Goal: Task Accomplishment & Management: Complete application form

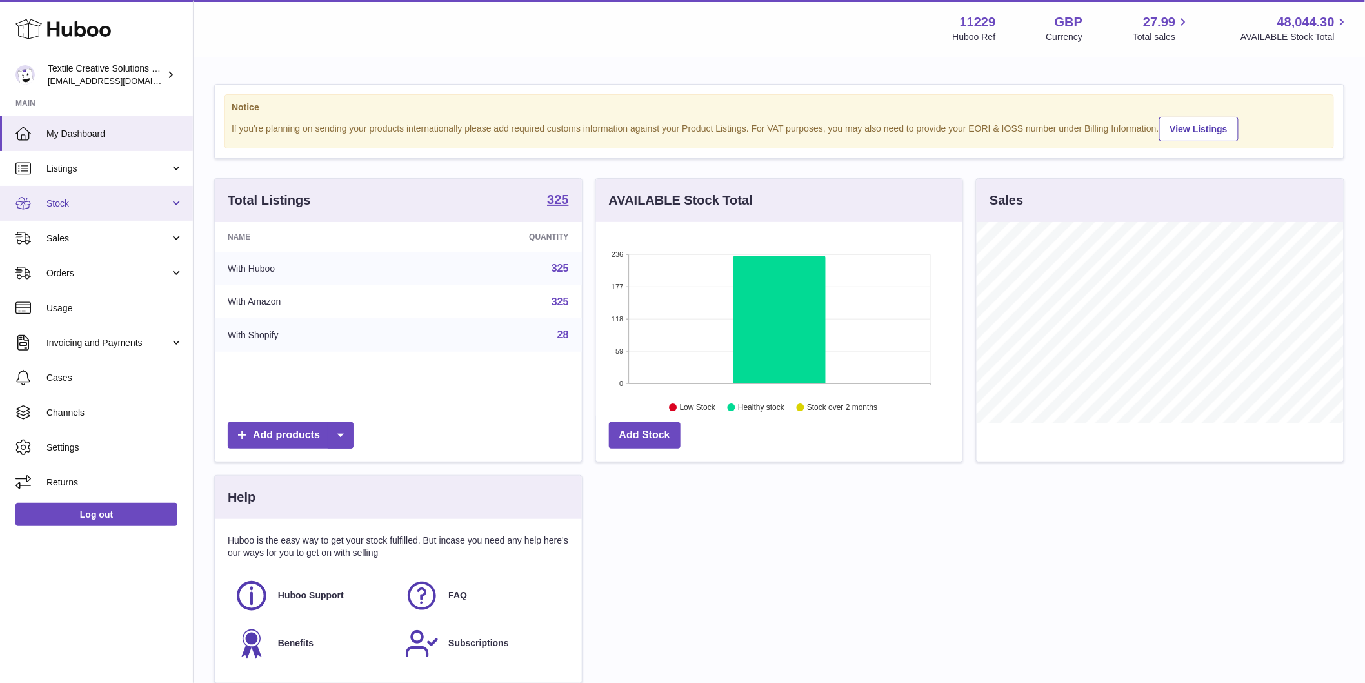
click at [126, 198] on span "Stock" at bounding box center [107, 203] width 123 height 12
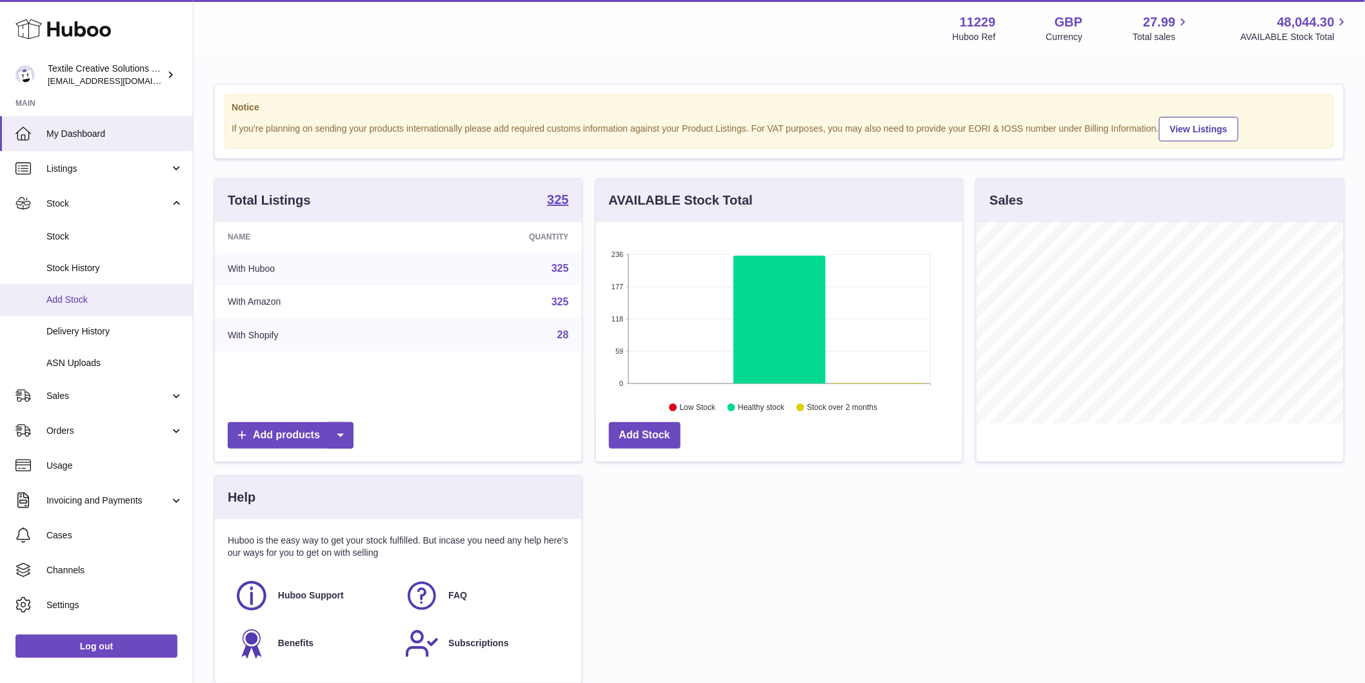
click at [118, 294] on span "Add Stock" at bounding box center [114, 300] width 137 height 12
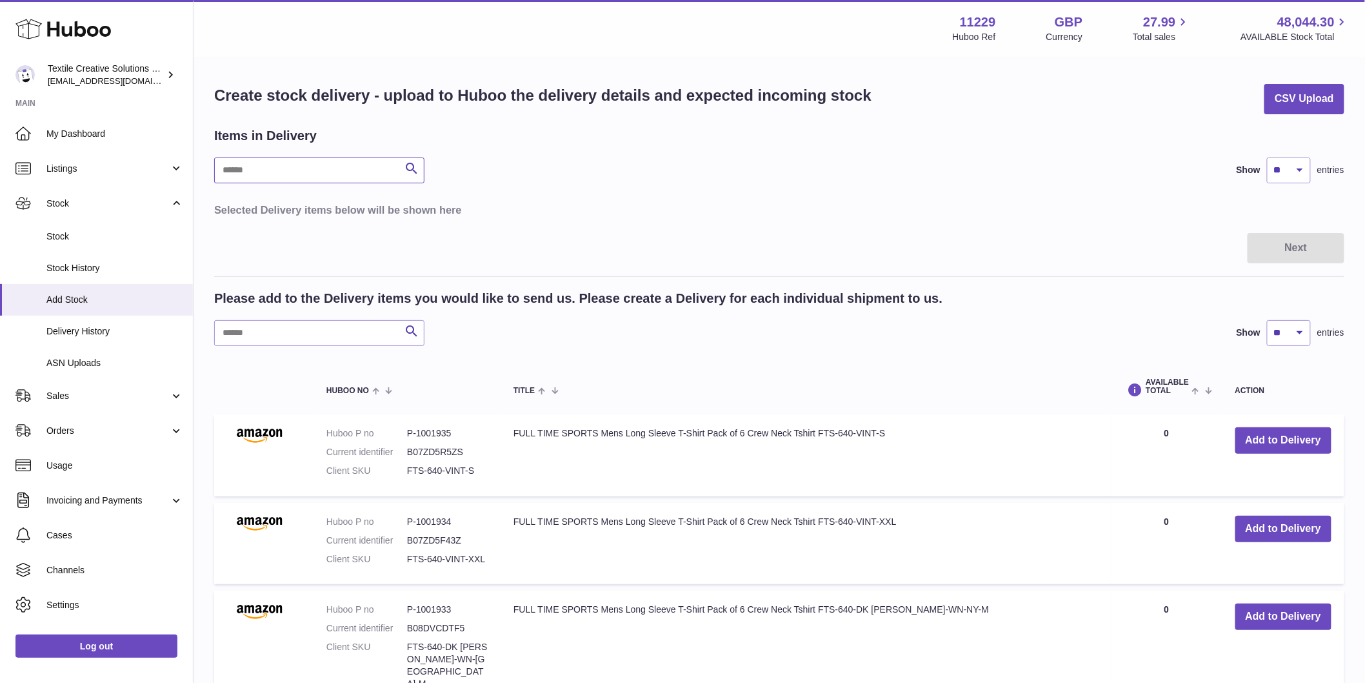
click at [313, 166] on input "text" at bounding box center [319, 170] width 210 height 26
paste input "**********"
type input "**********"
click at [310, 332] on input "text" at bounding box center [319, 333] width 210 height 26
paste input "**********"
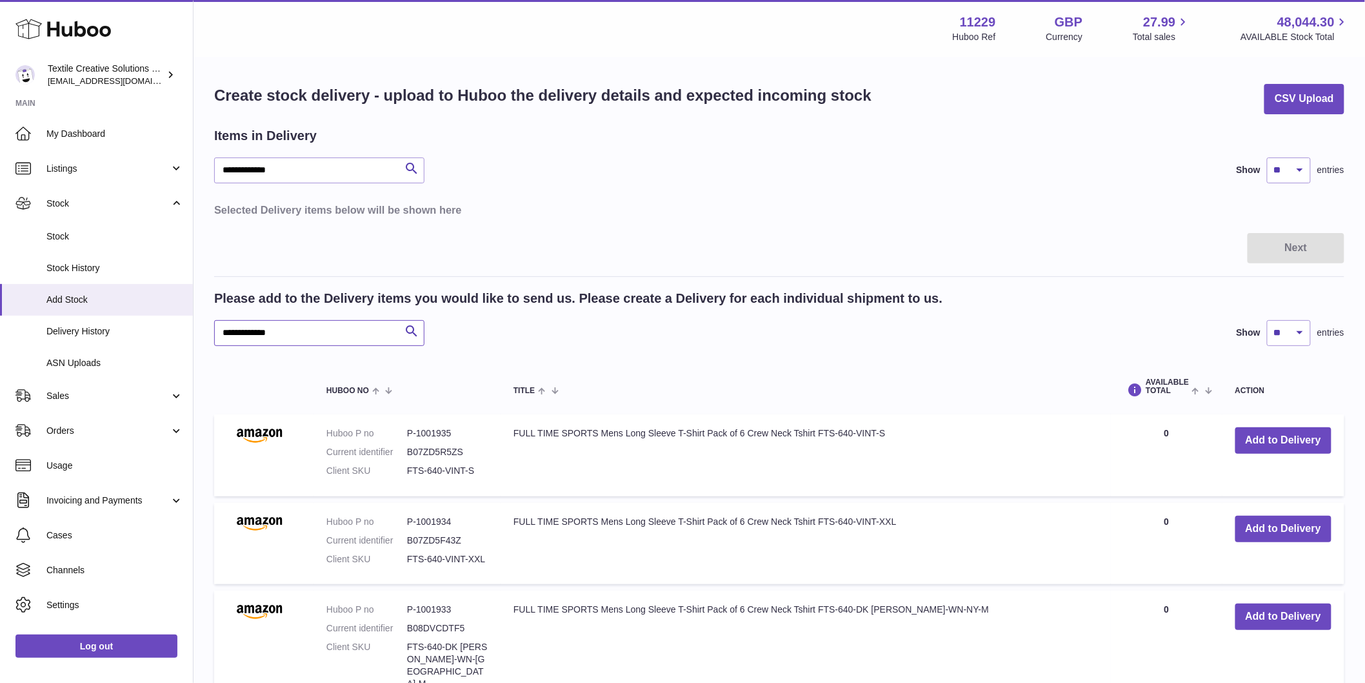
type input "**********"
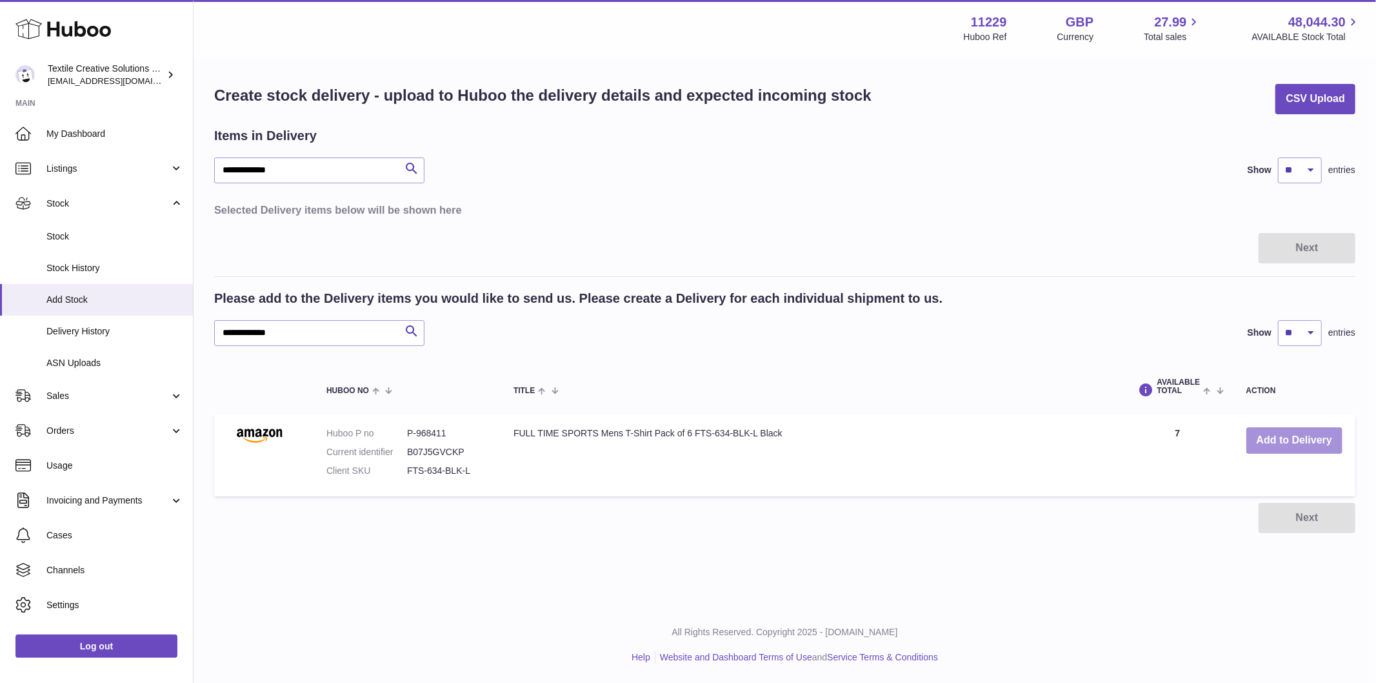
click at [1310, 443] on button "Add to Delivery" at bounding box center [1294, 440] width 96 height 26
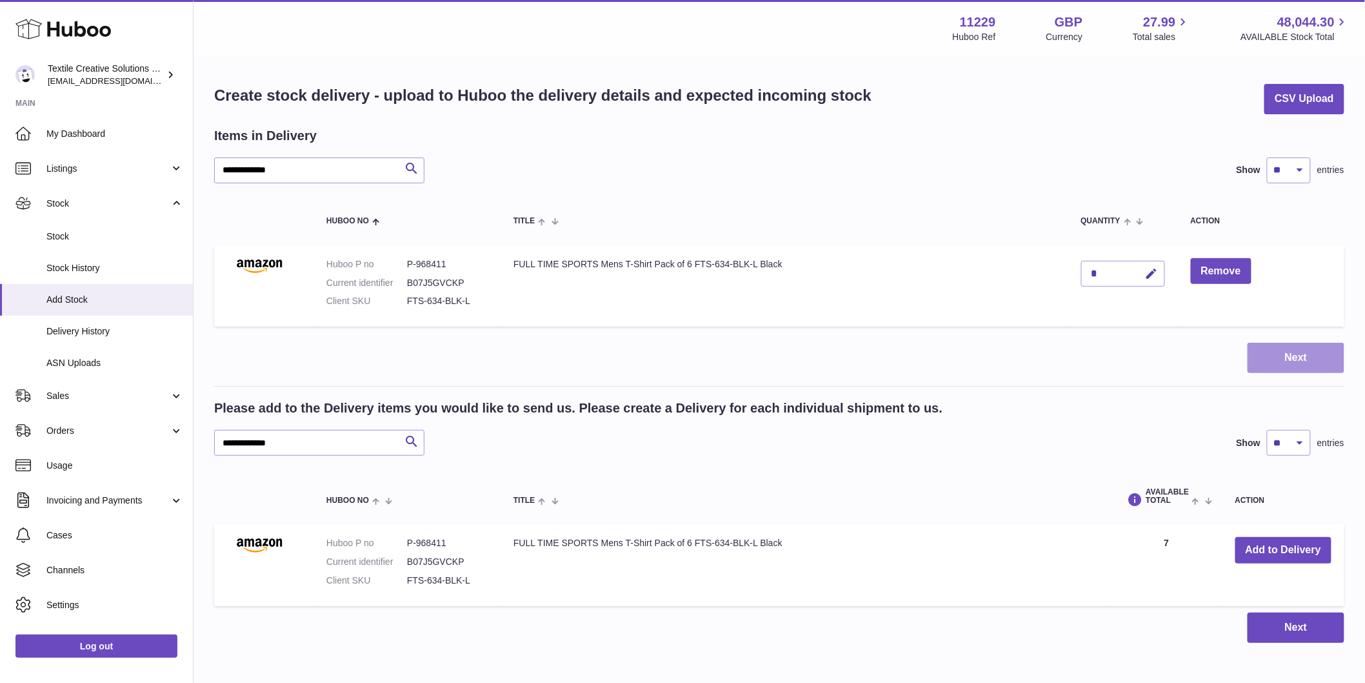
click at [1280, 359] on button "Next" at bounding box center [1296, 358] width 97 height 30
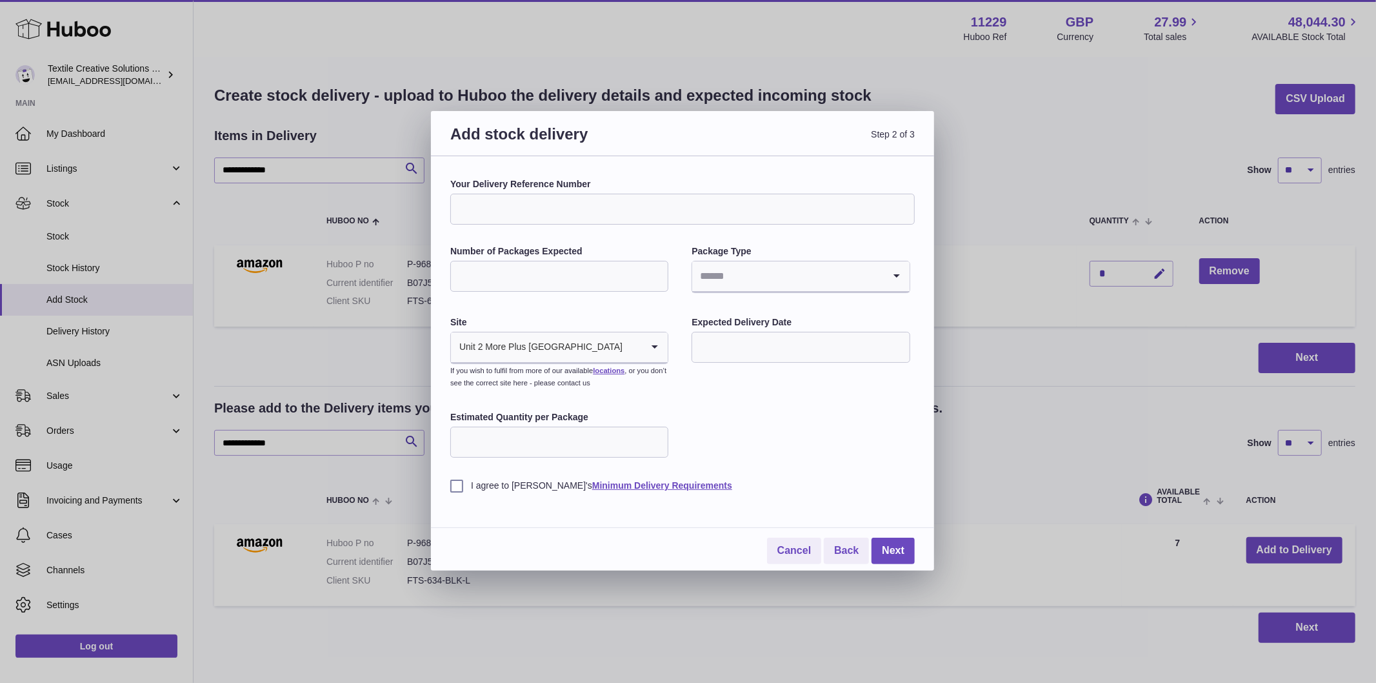
click at [610, 210] on input "Your Delivery Reference Number" at bounding box center [682, 209] width 465 height 31
paste input "********"
type input "**********"
click at [568, 283] on input "Number of Packages Expected" at bounding box center [559, 276] width 218 height 31
type input "*"
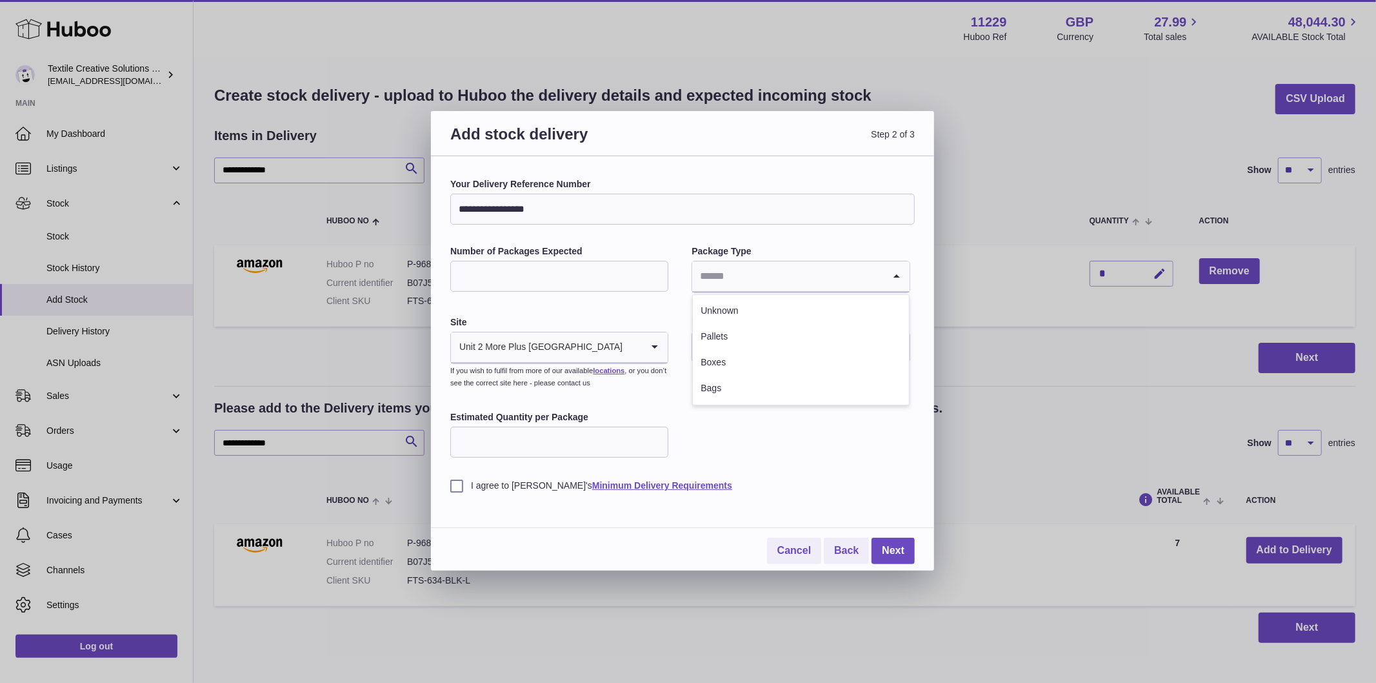
click at [725, 288] on input "Search for option" at bounding box center [787, 276] width 191 height 30
click at [736, 385] on li "Bags" at bounding box center [800, 388] width 215 height 26
click at [733, 353] on input "text" at bounding box center [801, 347] width 218 height 31
click at [839, 430] on span "6" at bounding box center [841, 428] width 23 height 23
type input "**********"
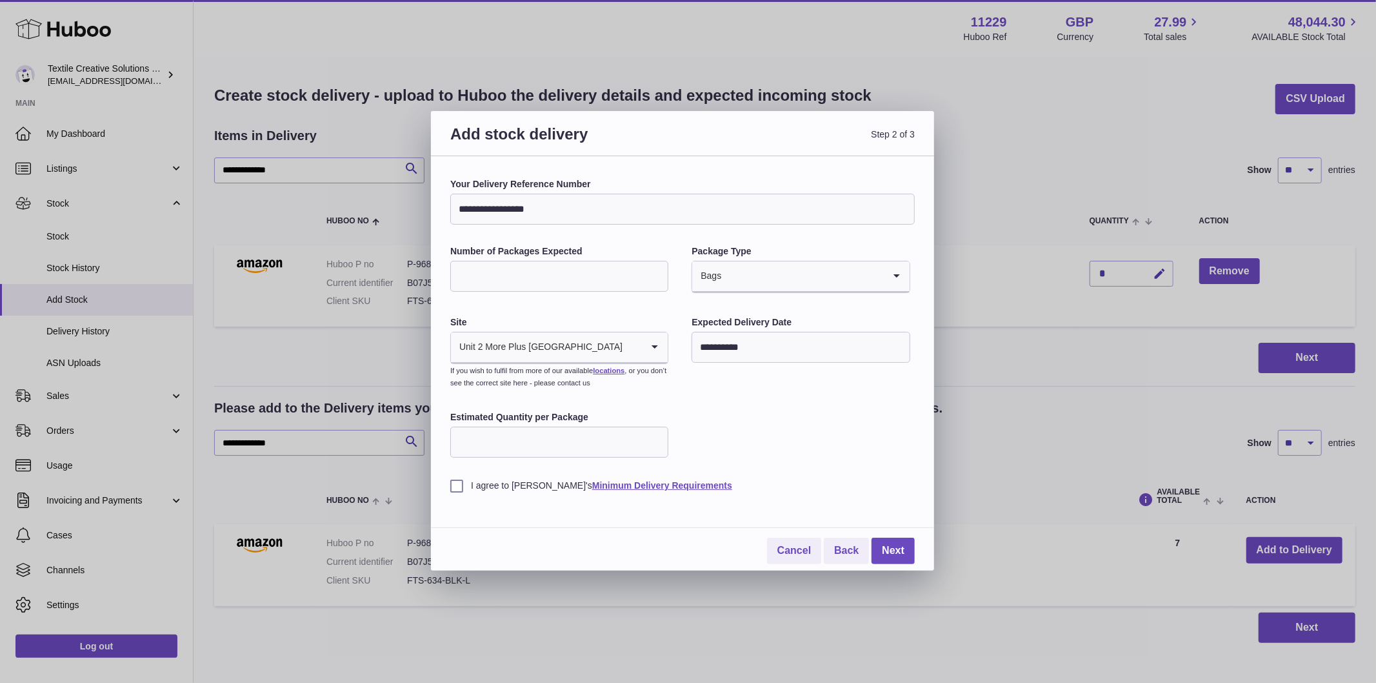
click at [585, 437] on input "Estimated Quantity per Package" at bounding box center [559, 441] width 218 height 31
type input "*"
click at [653, 437] on input "*" at bounding box center [559, 441] width 218 height 31
click at [776, 445] on div "**********" at bounding box center [682, 335] width 465 height 314
click at [461, 486] on label "I agree to Huboo's Minimum Delivery Requirements" at bounding box center [682, 485] width 465 height 12
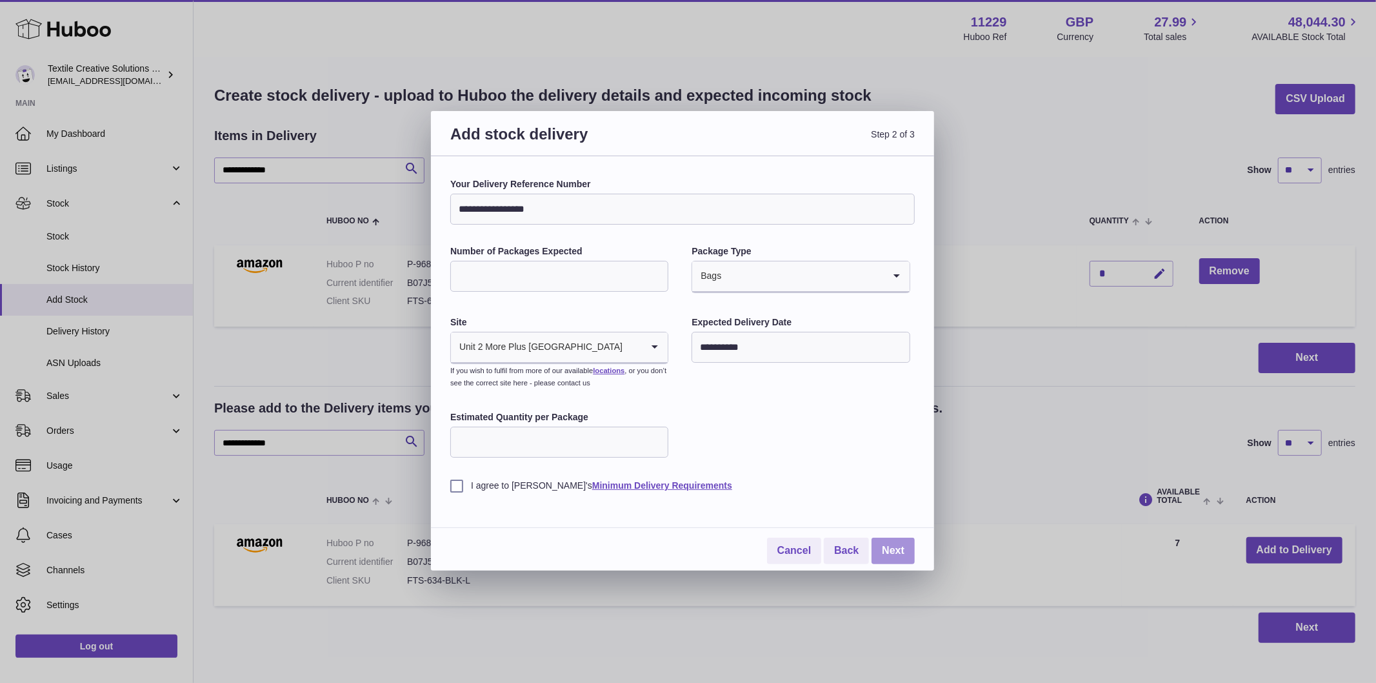
click at [888, 551] on link "Next" at bounding box center [893, 550] width 43 height 26
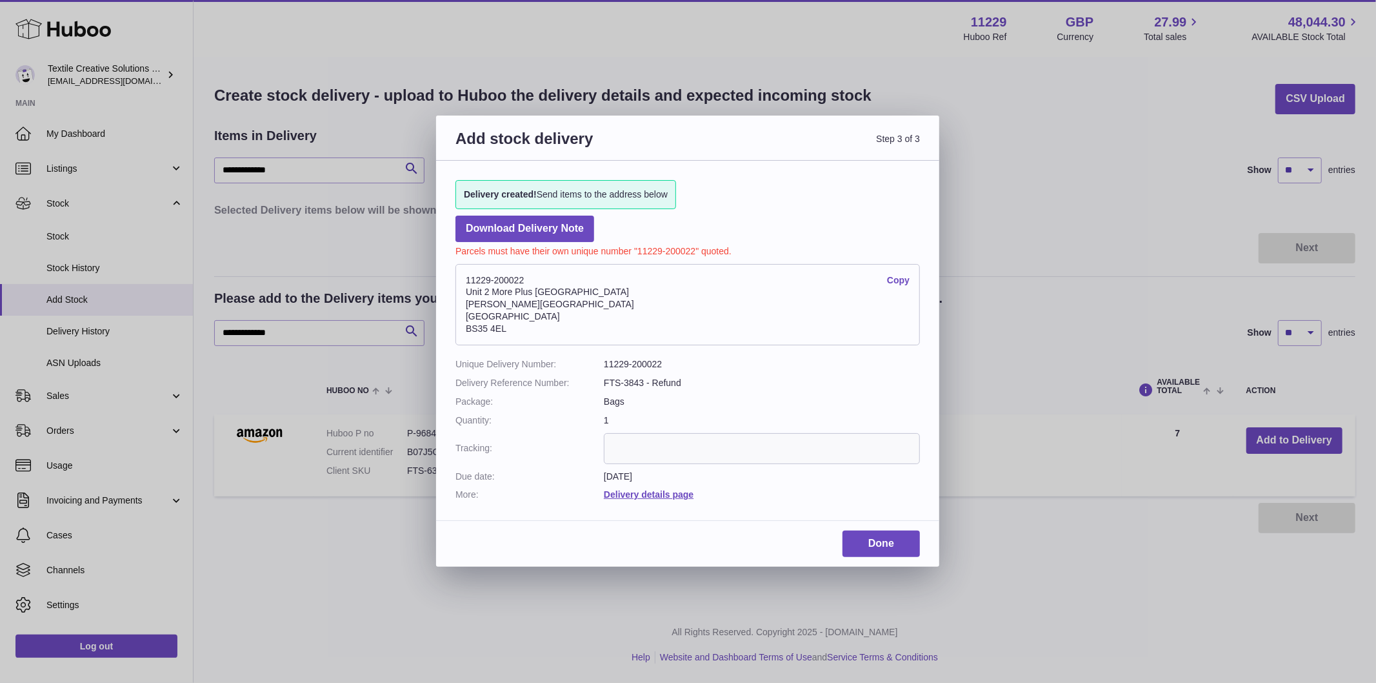
drag, startPoint x: 582, startPoint y: 292, endPoint x: 459, endPoint y: 295, distance: 122.6
click at [459, 295] on address "11229-200022 Copy Unit 2 More Plus Central Park Hudson Ave Severn Beach BS35 4EL" at bounding box center [687, 304] width 465 height 81
copy address "Unit 2 More Plus Central Park"
click at [555, 314] on address "11229-200022 Copy Unit 2 More Plus Central Park Hudson Ave Severn Beach BS35 4EL" at bounding box center [687, 304] width 465 height 81
drag, startPoint x: 746, startPoint y: 249, endPoint x: 456, endPoint y: 248, distance: 290.3
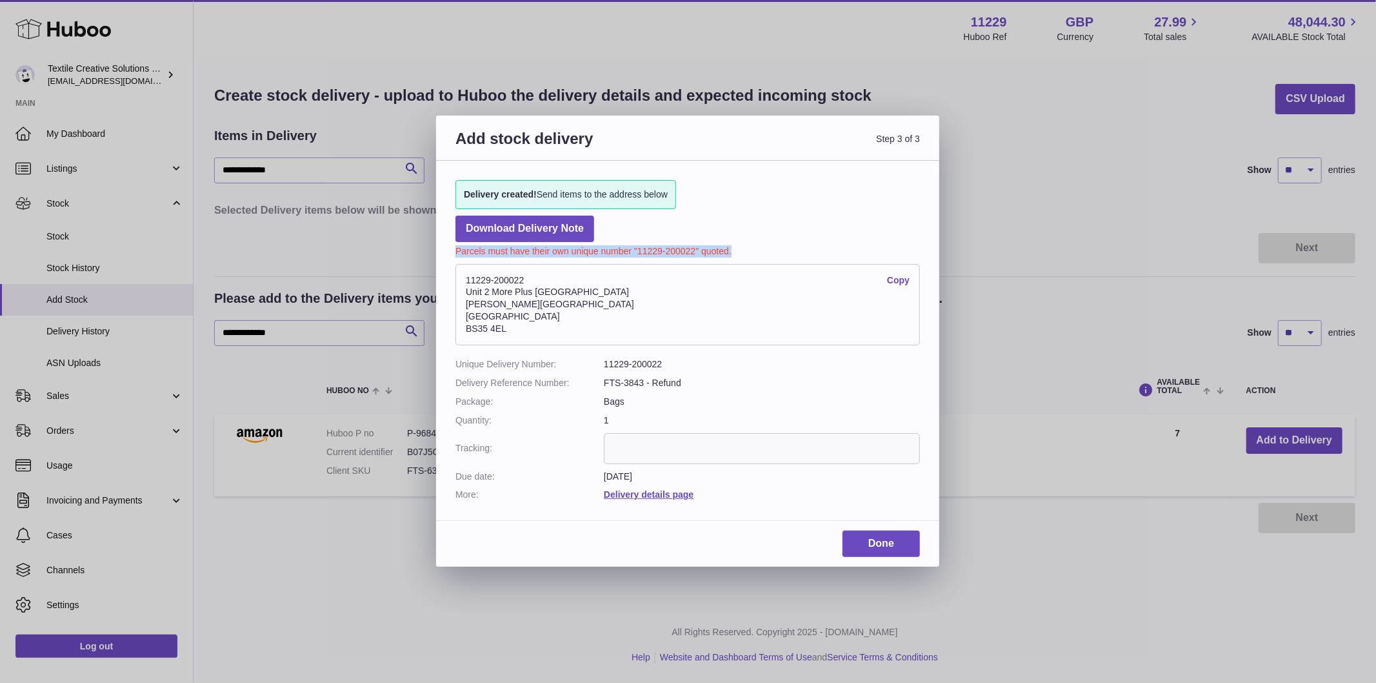
click at [456, 248] on p "Parcels must have their own unique number "11229-200022" quoted." at bounding box center [687, 249] width 465 height 15
copy p "Parcels must have their own unique number "11229-200022" quoted."
click at [897, 278] on link "Copy" at bounding box center [898, 280] width 23 height 12
copy p "Parcels must have their own unique number "11229-200022" quoted."
click at [525, 228] on link "Download Delivery Note" at bounding box center [524, 228] width 139 height 26
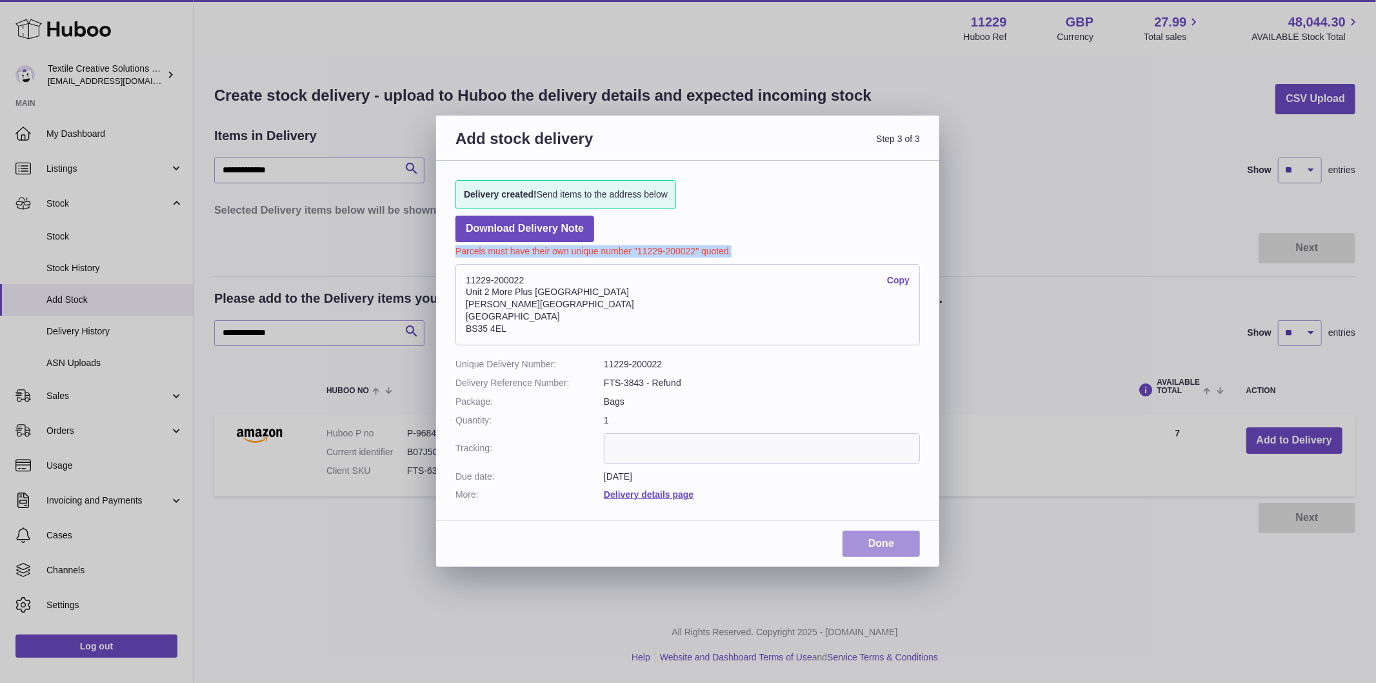
click at [861, 541] on link "Done" at bounding box center [881, 543] width 77 height 26
click at [744, 543] on div "Done" at bounding box center [687, 548] width 503 height 36
click at [874, 550] on link "Done" at bounding box center [881, 543] width 77 height 26
click at [741, 368] on dd "11229-200022" at bounding box center [762, 364] width 316 height 12
click at [901, 278] on link "Copy" at bounding box center [898, 280] width 23 height 12
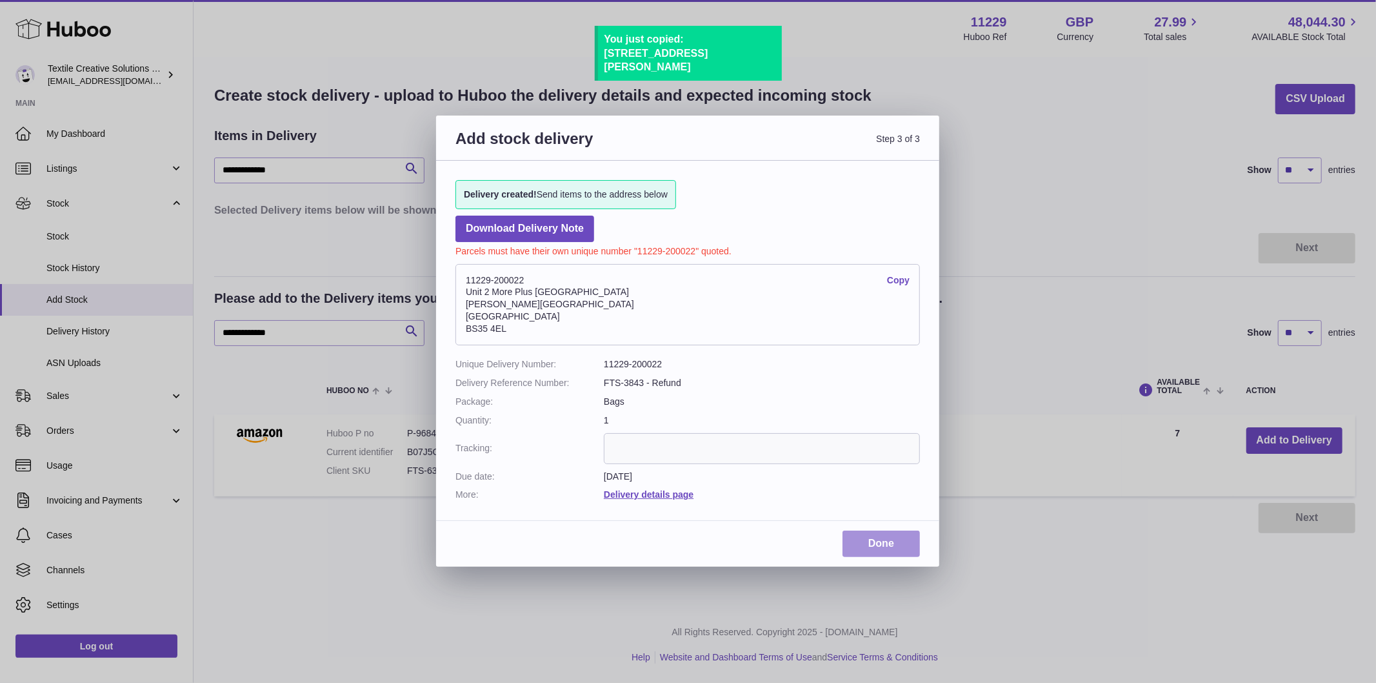
click at [879, 540] on link "Done" at bounding box center [881, 543] width 77 height 26
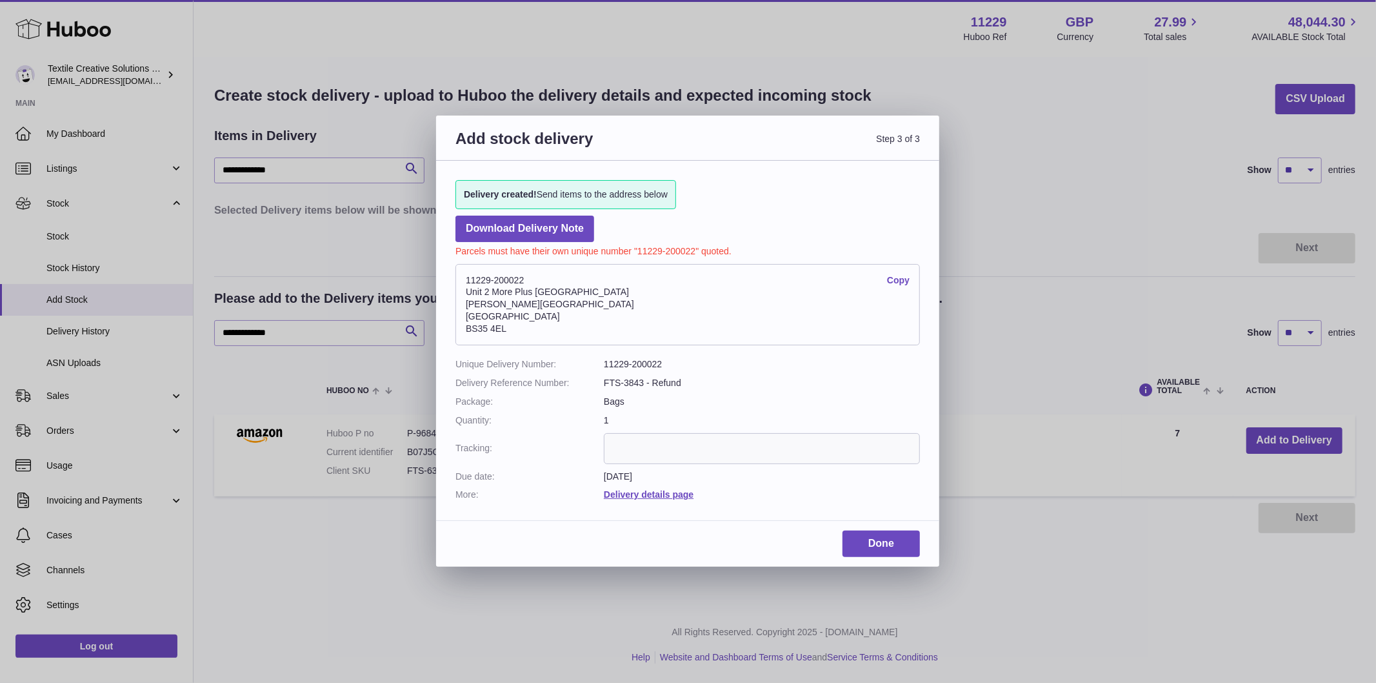
click at [643, 441] on input "text" at bounding box center [762, 448] width 316 height 31
click at [670, 497] on link "Delivery details page" at bounding box center [649, 494] width 90 height 10
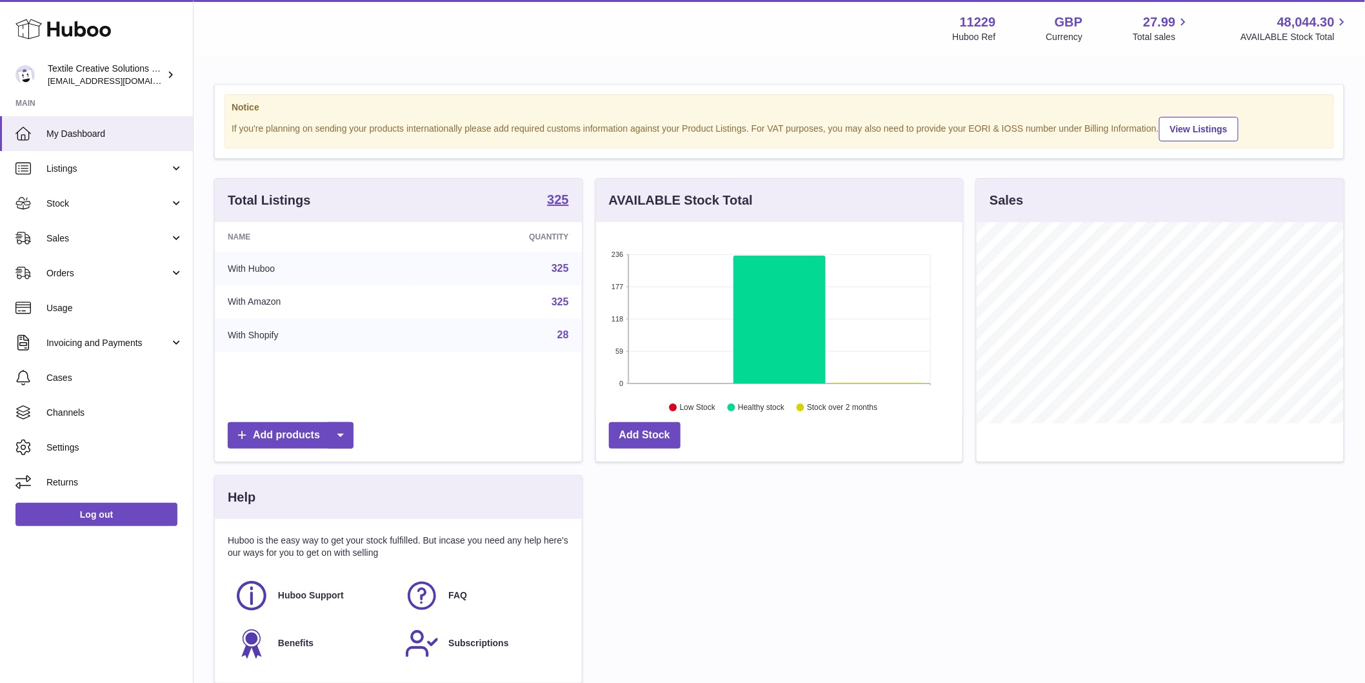
scroll to position [201, 366]
click at [170, 204] on link "Stock" at bounding box center [96, 203] width 193 height 35
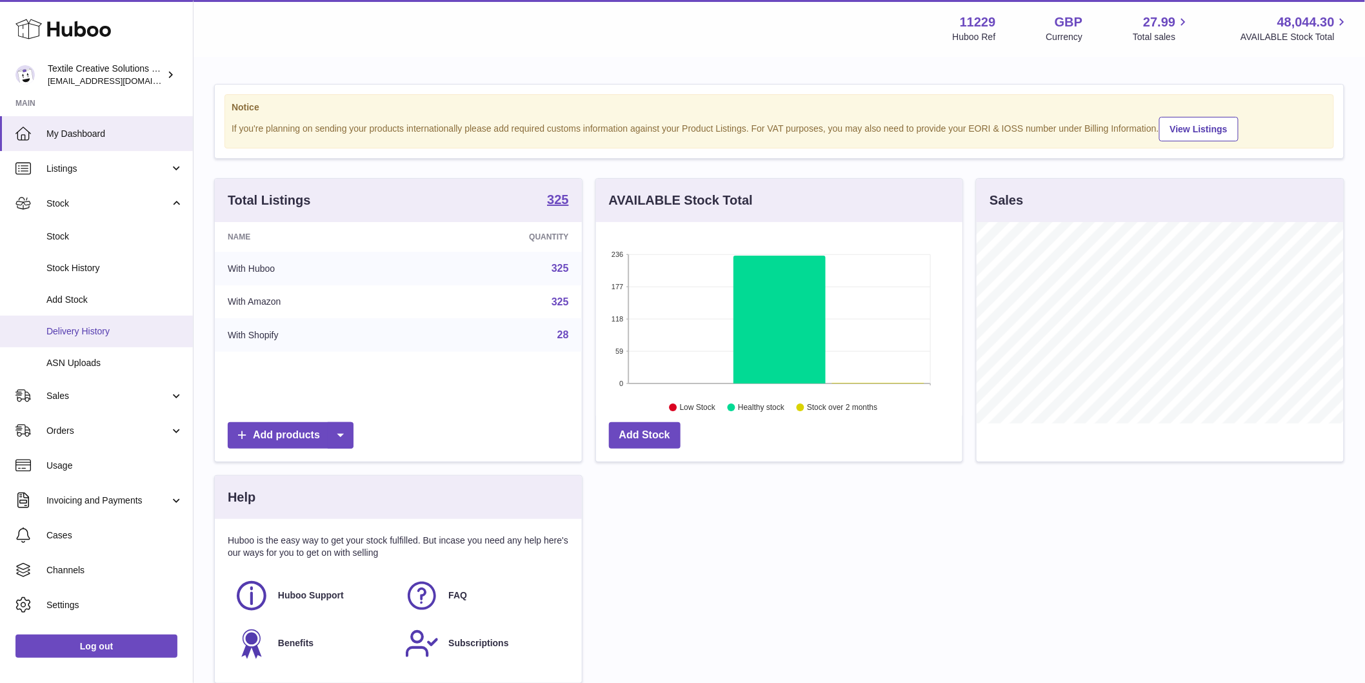
click at [137, 336] on span "Delivery History" at bounding box center [114, 331] width 137 height 12
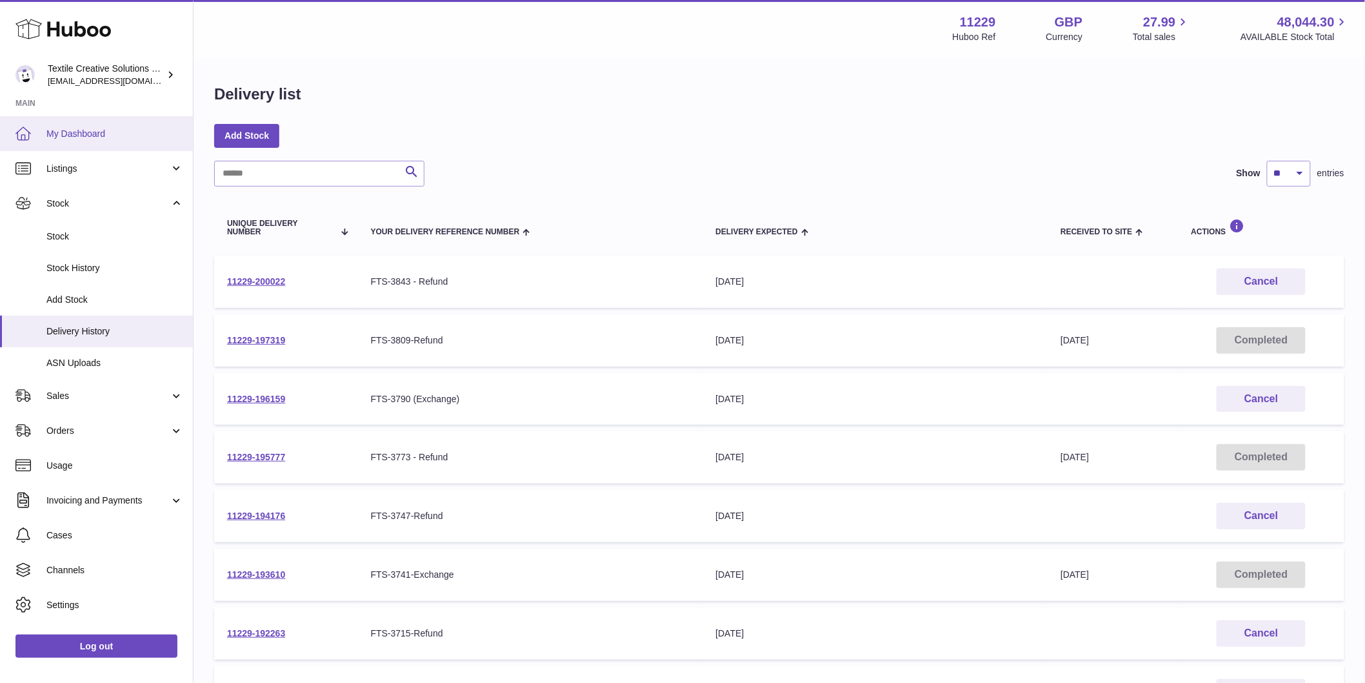
click at [81, 143] on link "My Dashboard" at bounding box center [96, 133] width 193 height 35
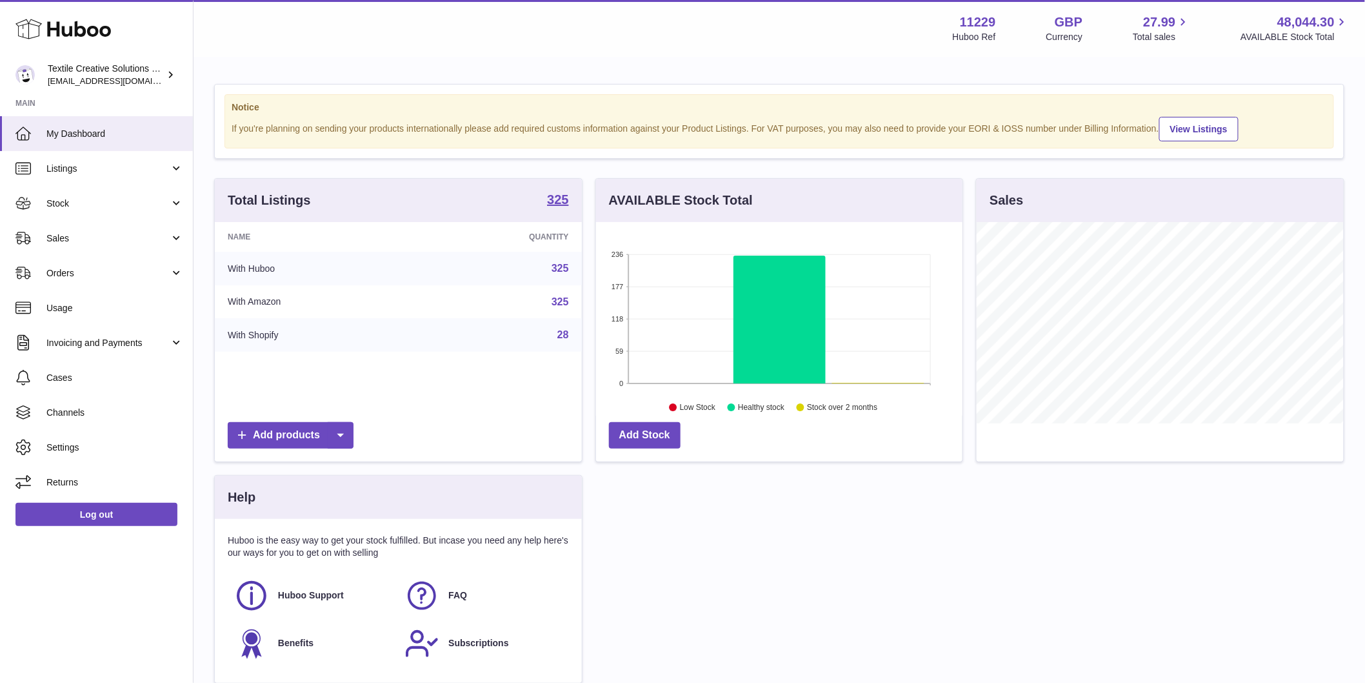
scroll to position [201, 366]
